Goal: Task Accomplishment & Management: Manage account settings

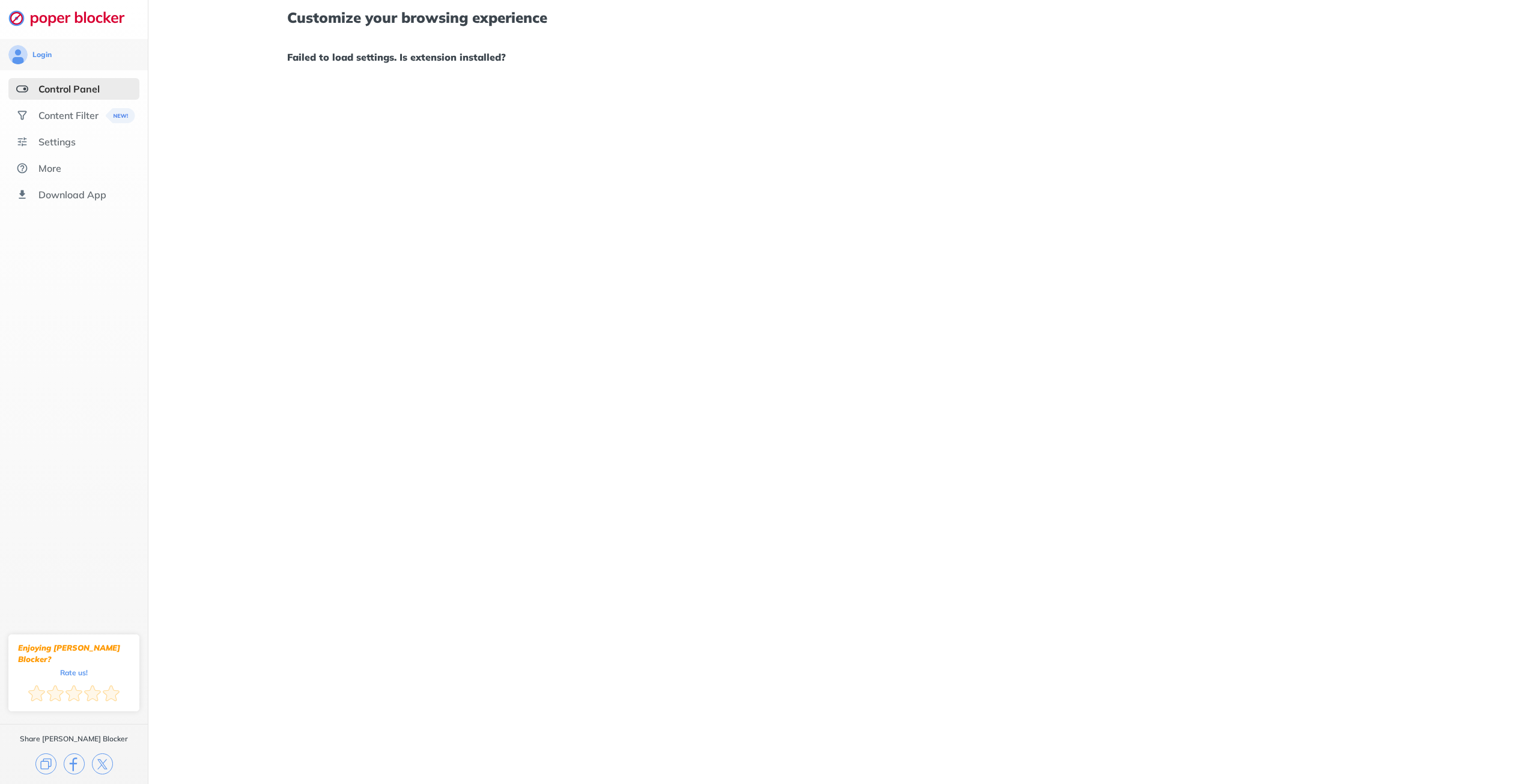
click at [94, 93] on div "Control Panel" at bounding box center [68, 88] width 61 height 12
click at [80, 117] on div "Content Filter" at bounding box center [68, 115] width 60 height 12
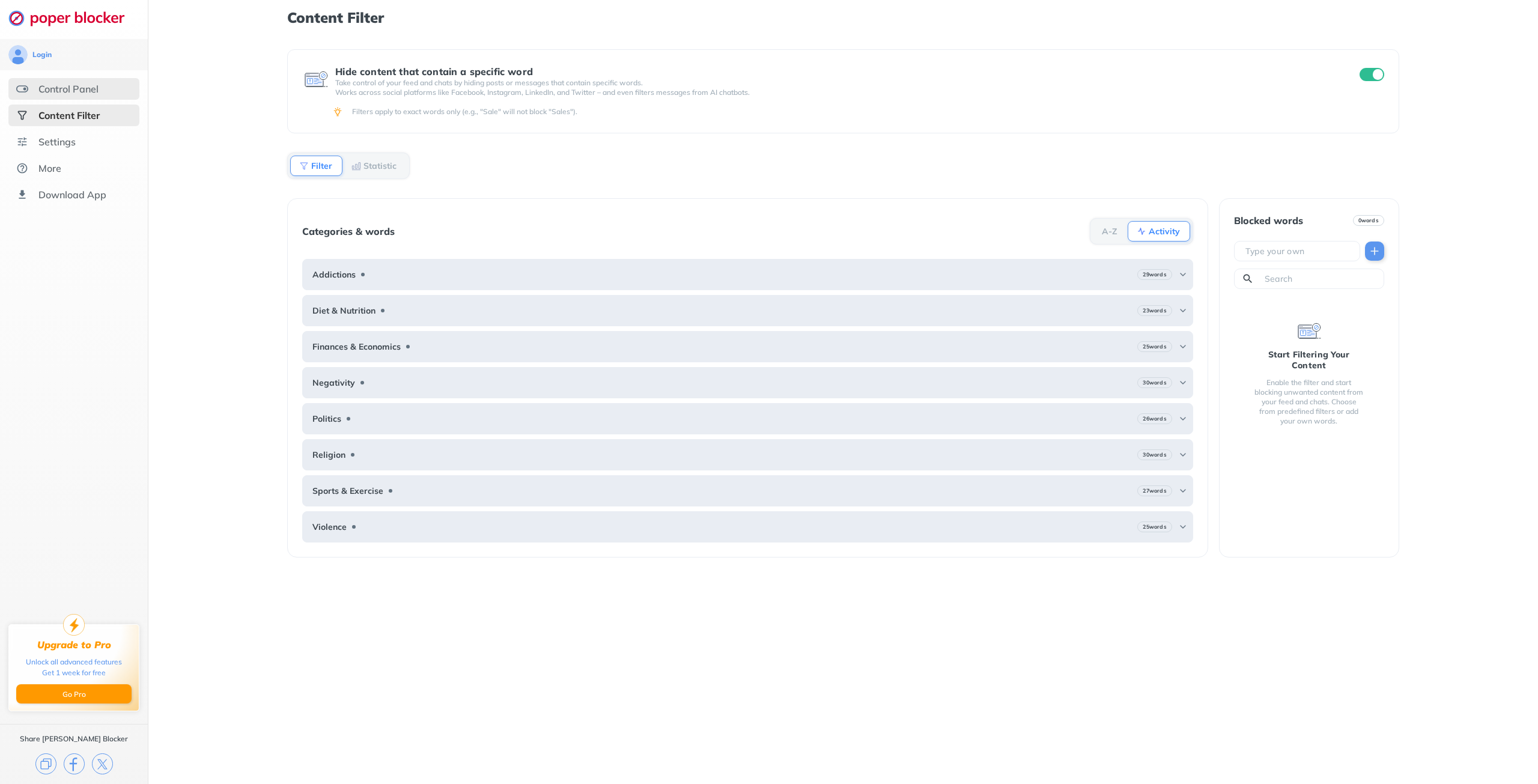
click at [81, 97] on div "Control Panel" at bounding box center [74, 89] width 131 height 22
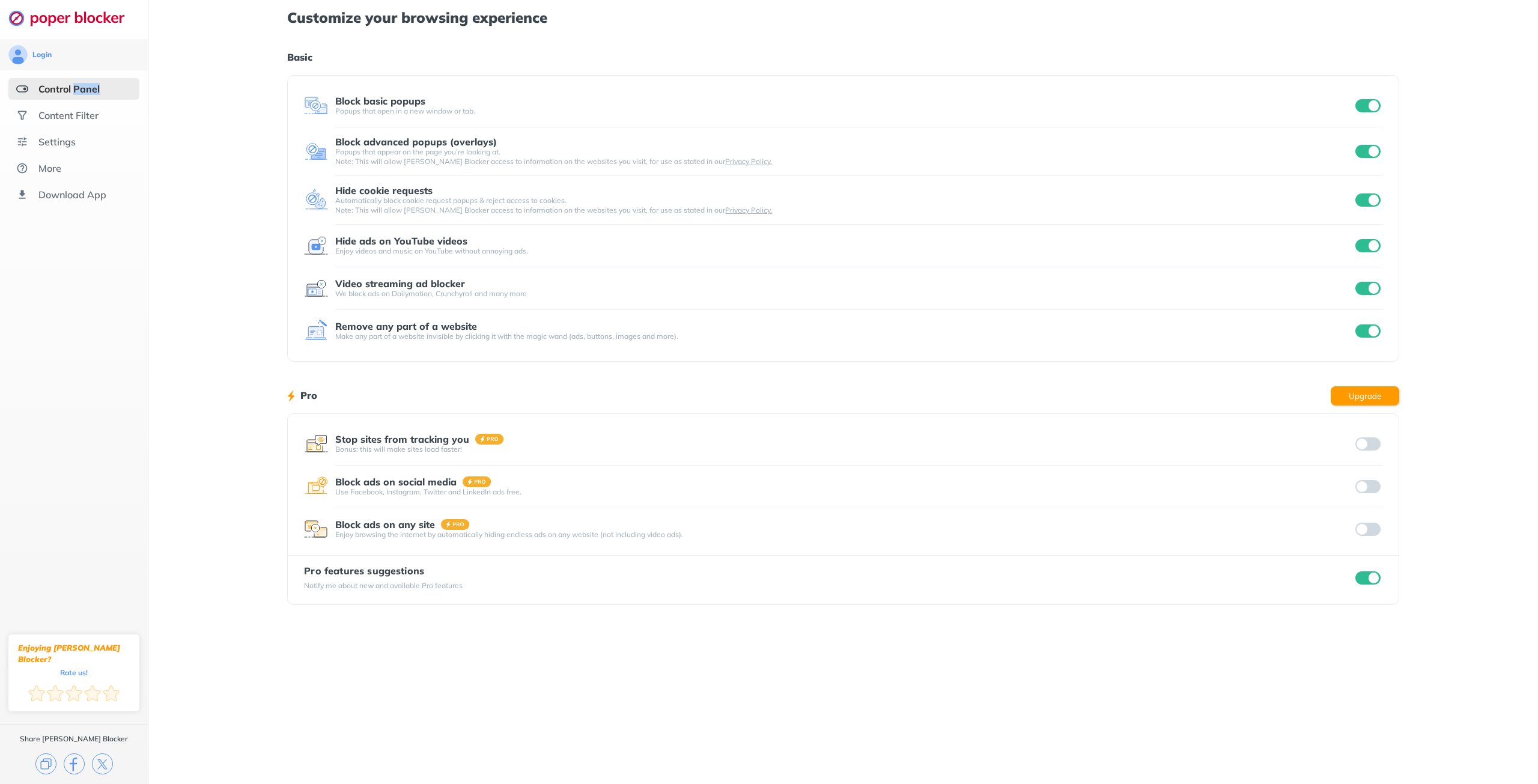
click at [81, 97] on div "Control Panel" at bounding box center [74, 89] width 131 height 22
click at [438, 139] on div "Block advanced popups (overlays)" at bounding box center [416, 142] width 162 height 11
click at [460, 109] on div "Popups that open in a new window or tab." at bounding box center [844, 111] width 1018 height 10
click at [1367, 242] on input "checkbox" at bounding box center [1368, 246] width 25 height 13
